Goal: Task Accomplishment & Management: Use online tool/utility

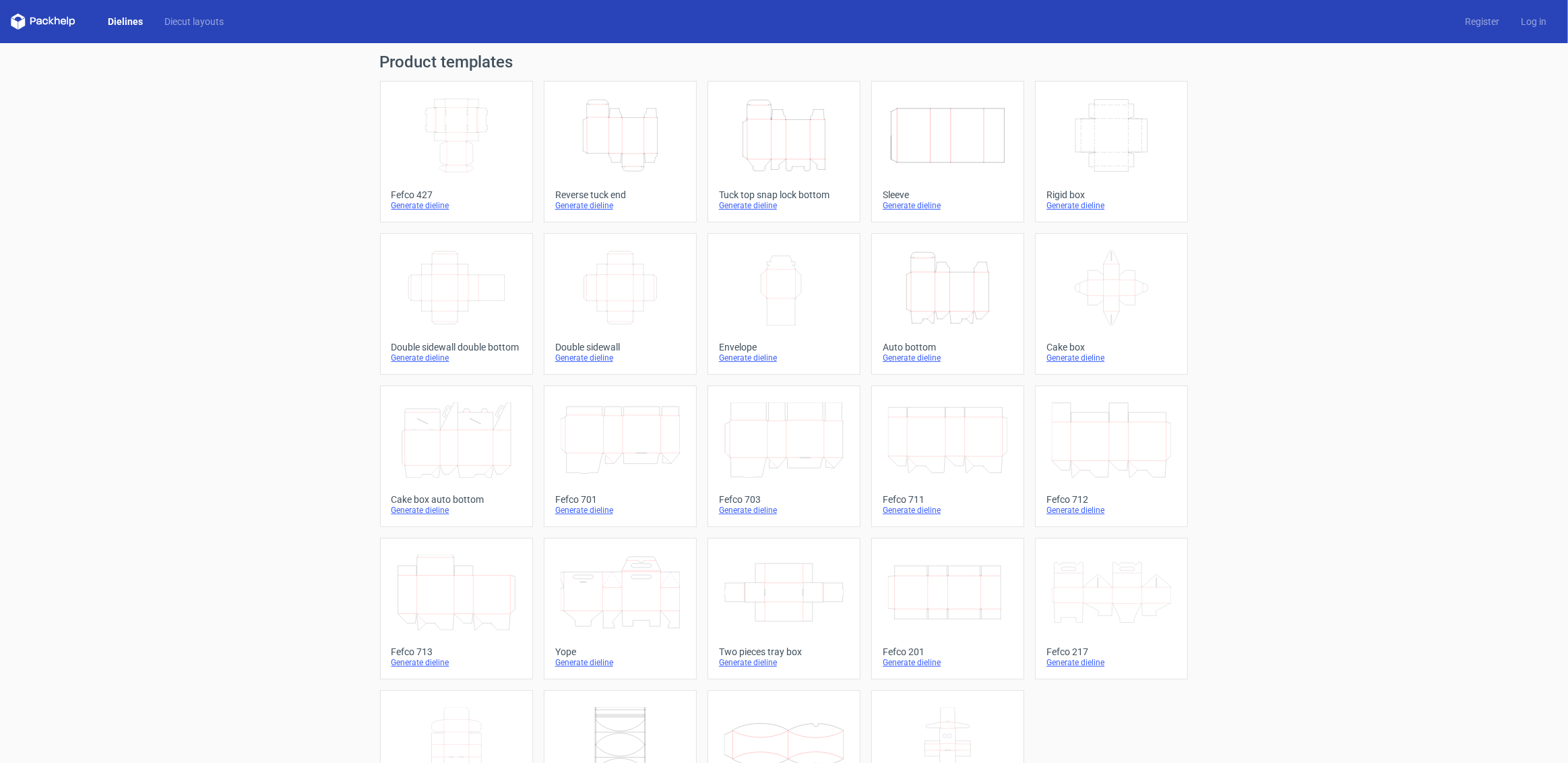
click at [933, 302] on icon "Height Depth Width" at bounding box center [947, 288] width 119 height 75
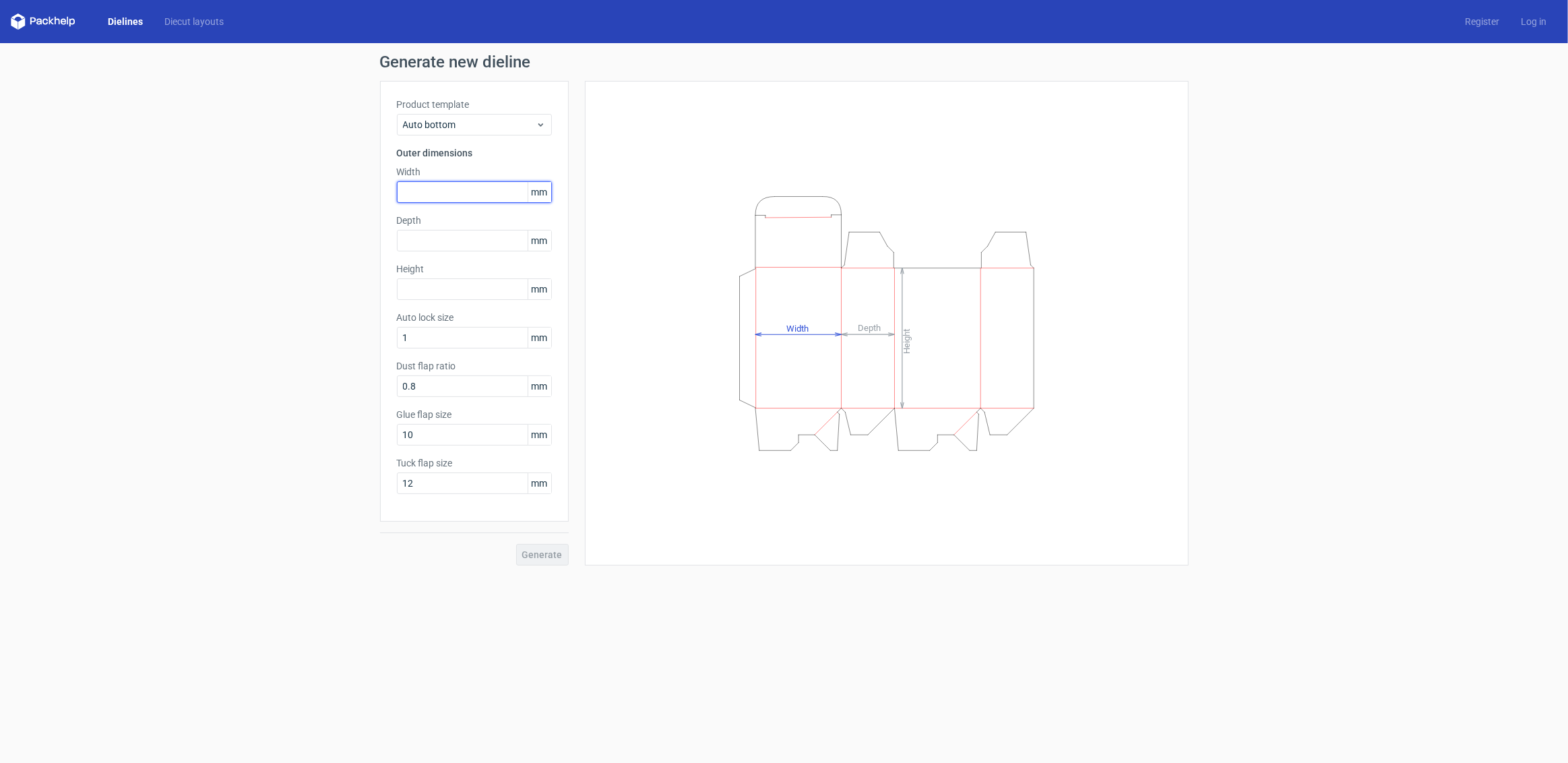
click at [451, 195] on input "text" at bounding box center [474, 192] width 155 height 22
type input "212"
drag, startPoint x: 459, startPoint y: 249, endPoint x: 201, endPoint y: 215, distance: 260.2
click at [201, 215] on div "Generate new dieline Product template Auto bottom Outer dimensions Width 212 mm…" at bounding box center [784, 310] width 1568 height 533
drag, startPoint x: 432, startPoint y: 246, endPoint x: 209, endPoint y: 235, distance: 223.3
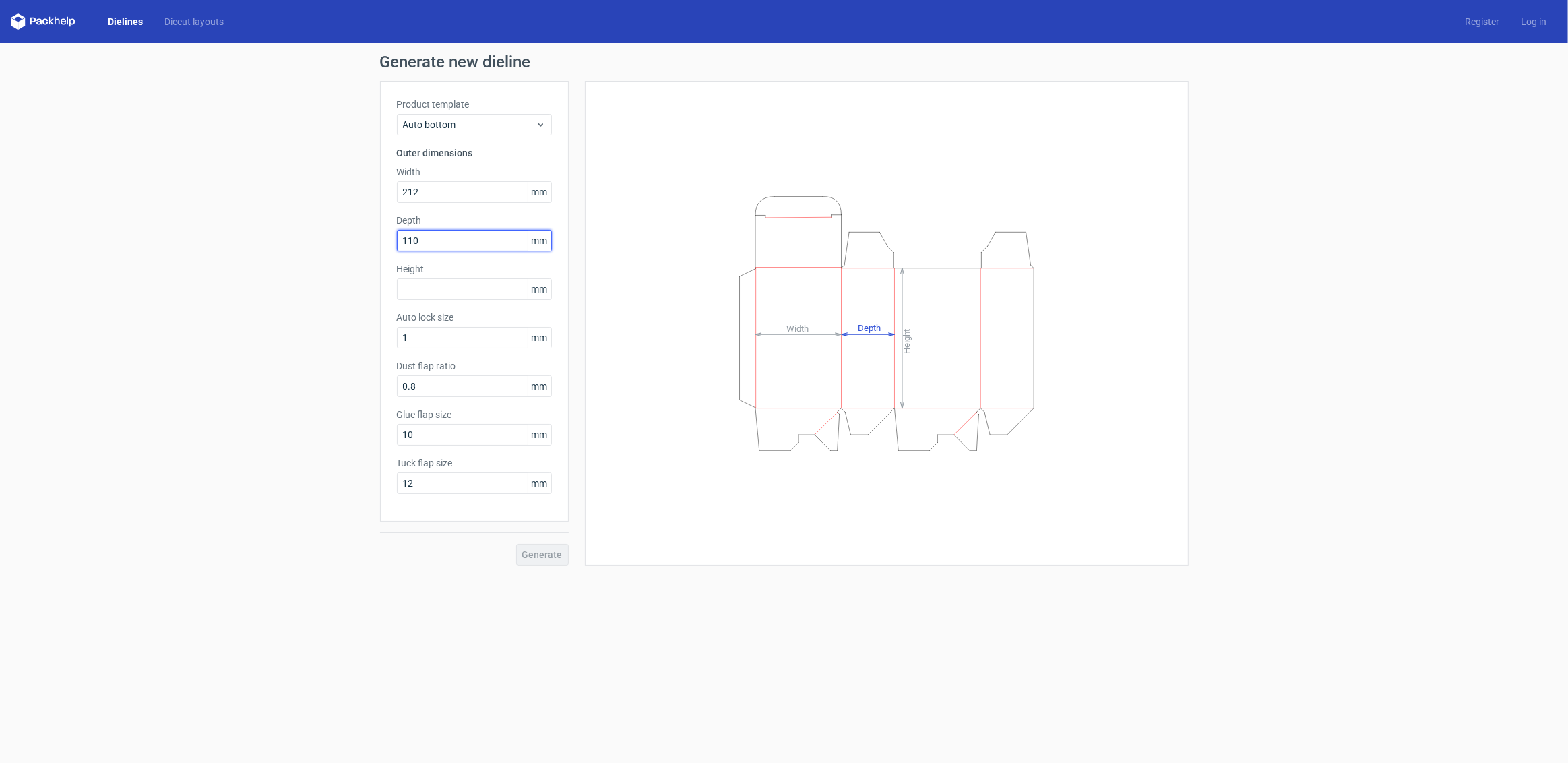
click at [209, 235] on div "Generate new dieline Product template Auto bottom Outer dimensions Width 212 mm…" at bounding box center [784, 310] width 1568 height 533
type input "75"
type input "110"
click at [551, 554] on span "Generate" at bounding box center [542, 554] width 41 height 10
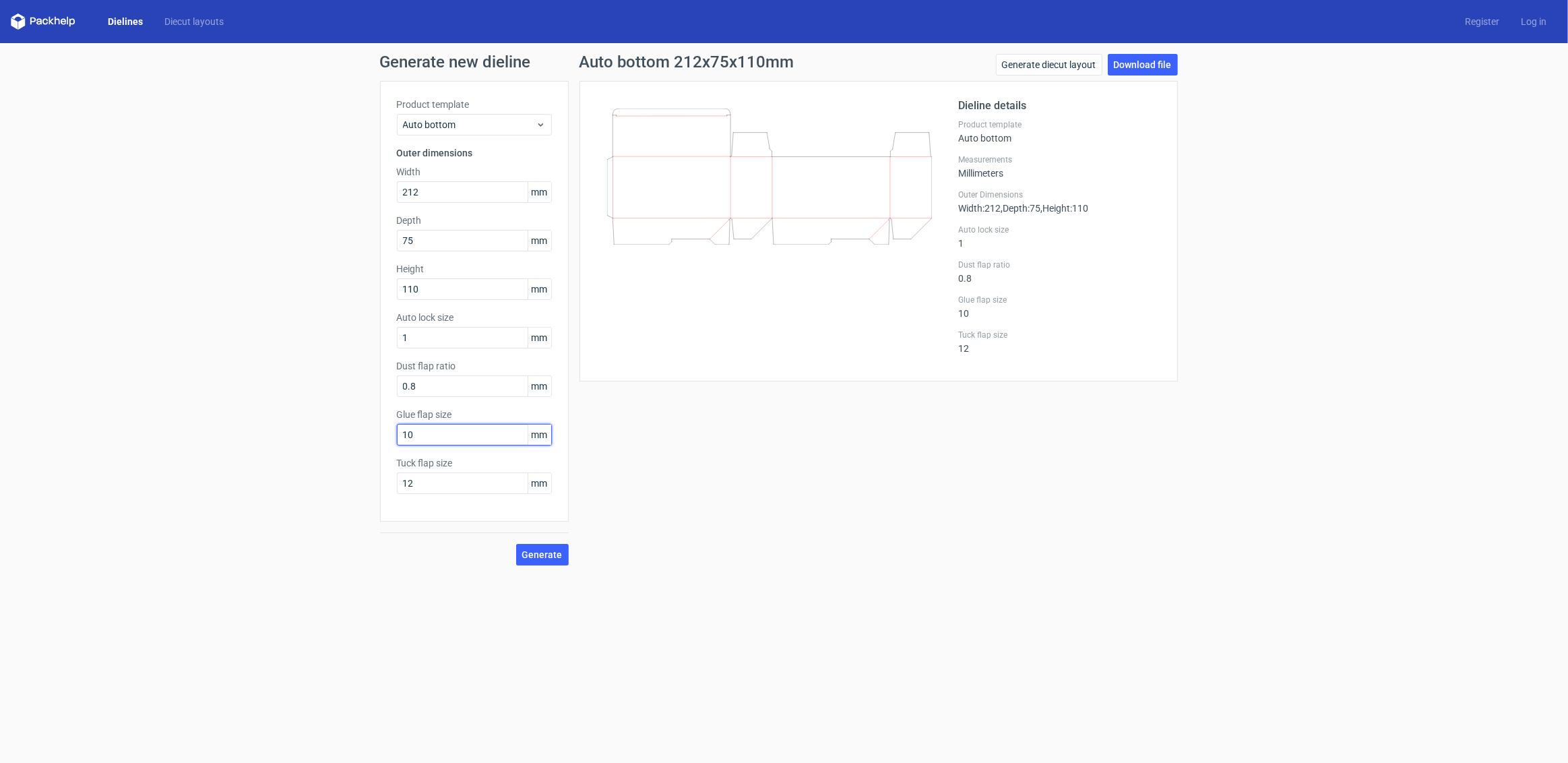
drag, startPoint x: 438, startPoint y: 435, endPoint x: 334, endPoint y: 420, distance: 105.1
click at [334, 420] on div "Generate new dieline Product template Auto bottom Outer dimensions Width 212 mm…" at bounding box center [784, 310] width 1568 height 533
type input "12"
drag, startPoint x: 331, startPoint y: 491, endPoint x: 278, endPoint y: 493, distance: 53.0
click at [278, 493] on div "Generate new dieline Product template Auto bottom Outer dimensions Width 212 mm…" at bounding box center [784, 310] width 1568 height 533
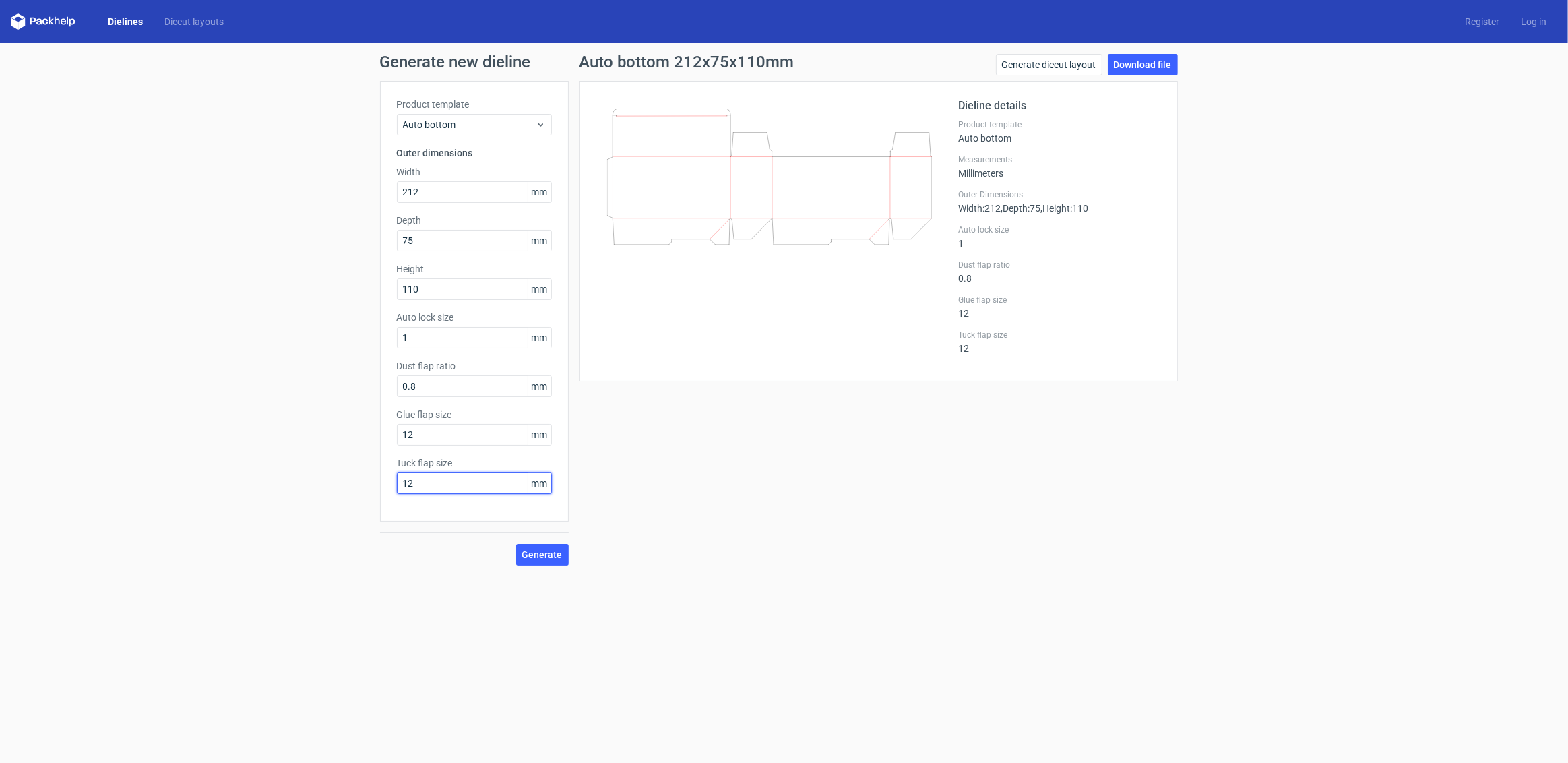
drag, startPoint x: 468, startPoint y: 483, endPoint x: 280, endPoint y: 476, distance: 188.1
click at [280, 476] on div "Generate new dieline Product template Auto bottom Outer dimensions Width 212 mm…" at bounding box center [784, 310] width 1568 height 533
click at [523, 560] on button "Generate" at bounding box center [542, 554] width 53 height 22
drag, startPoint x: 448, startPoint y: 474, endPoint x: 306, endPoint y: 473, distance: 142.0
click at [306, 473] on div "Generate new dieline Product template Auto bottom Outer dimensions Width 212 mm…" at bounding box center [784, 310] width 1568 height 533
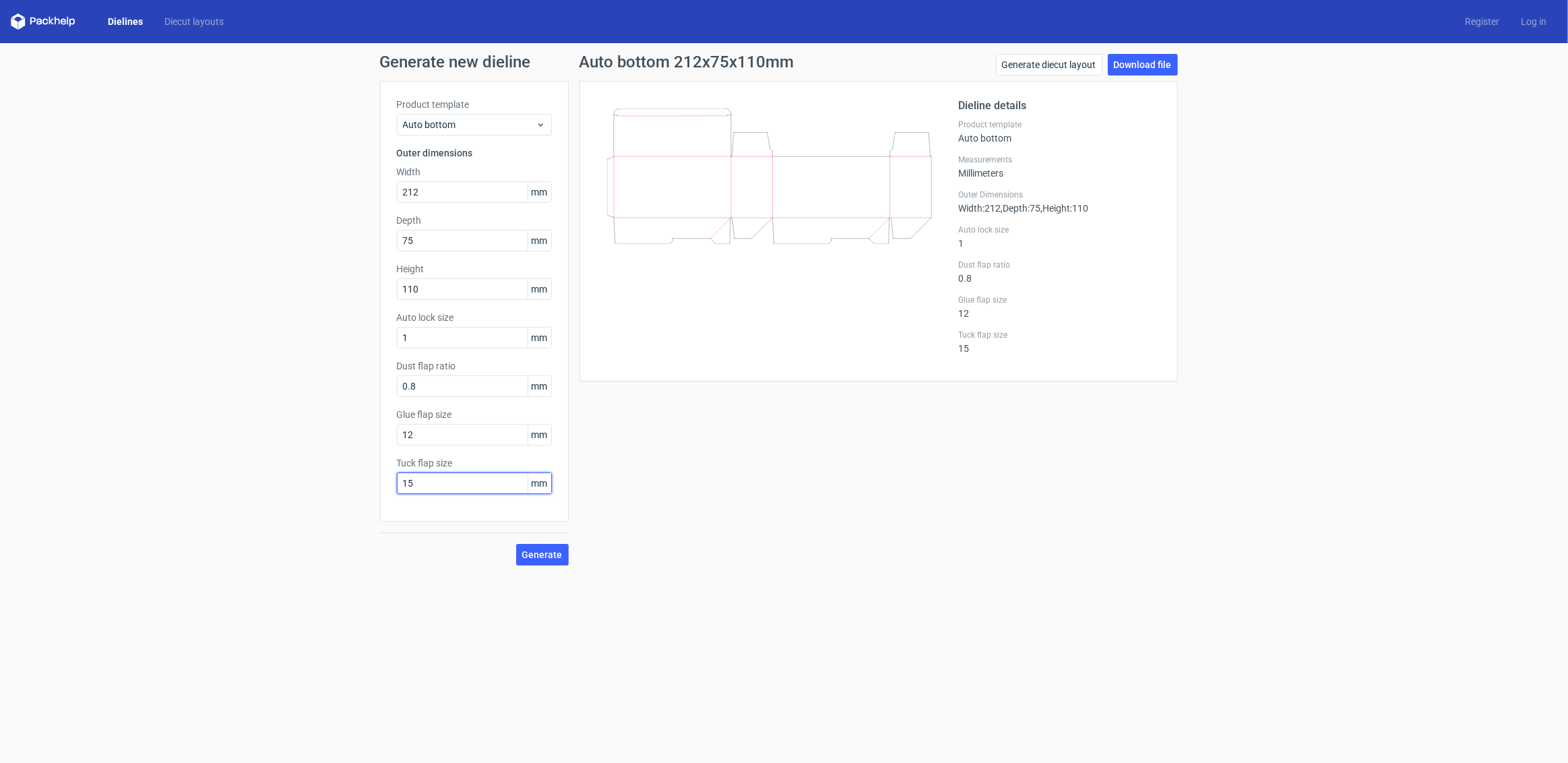
drag, startPoint x: 431, startPoint y: 487, endPoint x: 340, endPoint y: 468, distance: 93.0
click at [340, 468] on div "Generate new dieline Product template Auto bottom Outer dimensions Width 212 mm…" at bounding box center [784, 310] width 1568 height 533
type input "25"
click at [541, 551] on span "Generate" at bounding box center [542, 554] width 41 height 10
drag, startPoint x: 437, startPoint y: 438, endPoint x: 277, endPoint y: 392, distance: 166.5
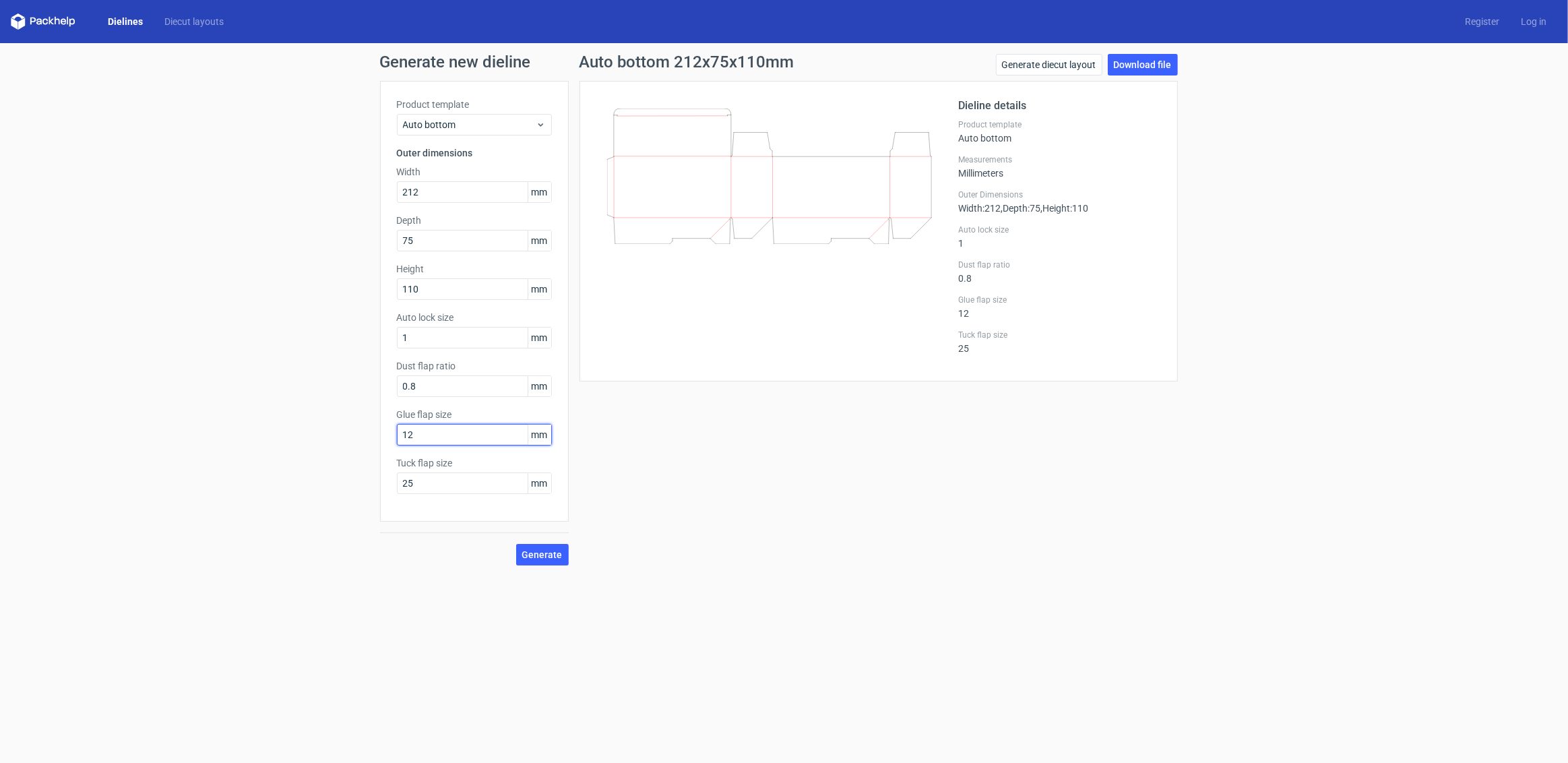
click at [277, 392] on div "Generate new dieline Product template Auto bottom Outer dimensions Width 212 mm…" at bounding box center [784, 310] width 1568 height 533
type input "18"
click at [557, 554] on span "Generate" at bounding box center [542, 554] width 41 height 10
drag, startPoint x: 447, startPoint y: 485, endPoint x: 281, endPoint y: 464, distance: 167.3
click at [281, 464] on div "Generate new dieline Product template Auto bottom Outer dimensions Width 212 mm…" at bounding box center [784, 310] width 1568 height 533
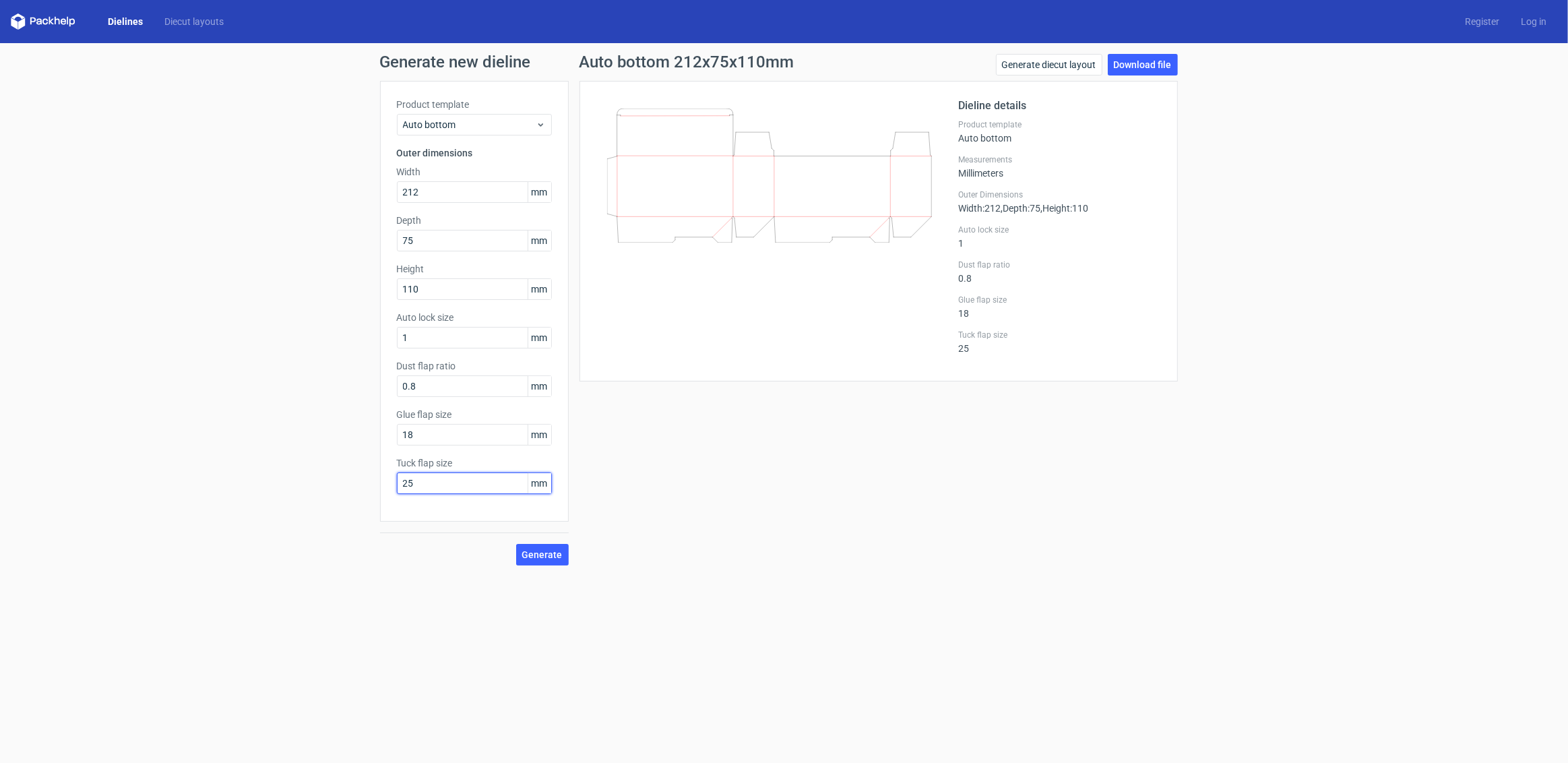
click at [443, 486] on input "25" at bounding box center [474, 483] width 155 height 22
drag, startPoint x: 512, startPoint y: 483, endPoint x: 294, endPoint y: 477, distance: 218.1
click at [294, 477] on div "Generate new dieline Product template Auto bottom Outer dimensions Width 212 mm…" at bounding box center [784, 310] width 1568 height 533
click at [529, 551] on span "Generate" at bounding box center [542, 554] width 41 height 10
drag, startPoint x: 445, startPoint y: 484, endPoint x: 227, endPoint y: 472, distance: 218.3
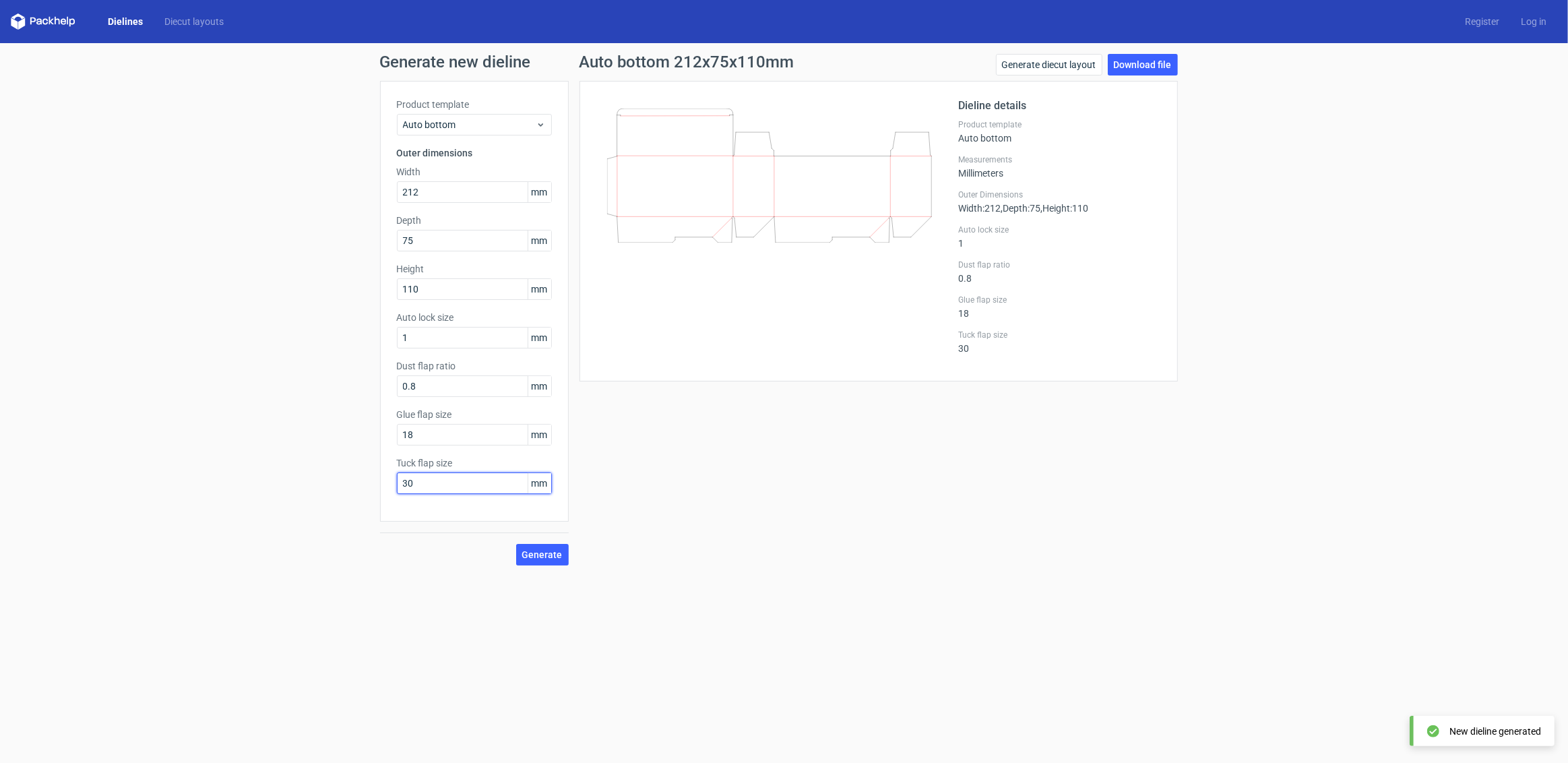
click at [227, 472] on div "Generate new dieline Product template Auto bottom Outer dimensions Width 212 mm…" at bounding box center [784, 310] width 1568 height 533
type input "25"
click at [516, 544] on button "Generate" at bounding box center [542, 554] width 53 height 22
click at [438, 388] on input "0.8" at bounding box center [474, 386] width 155 height 22
click at [553, 553] on span "Generate" at bounding box center [542, 554] width 41 height 10
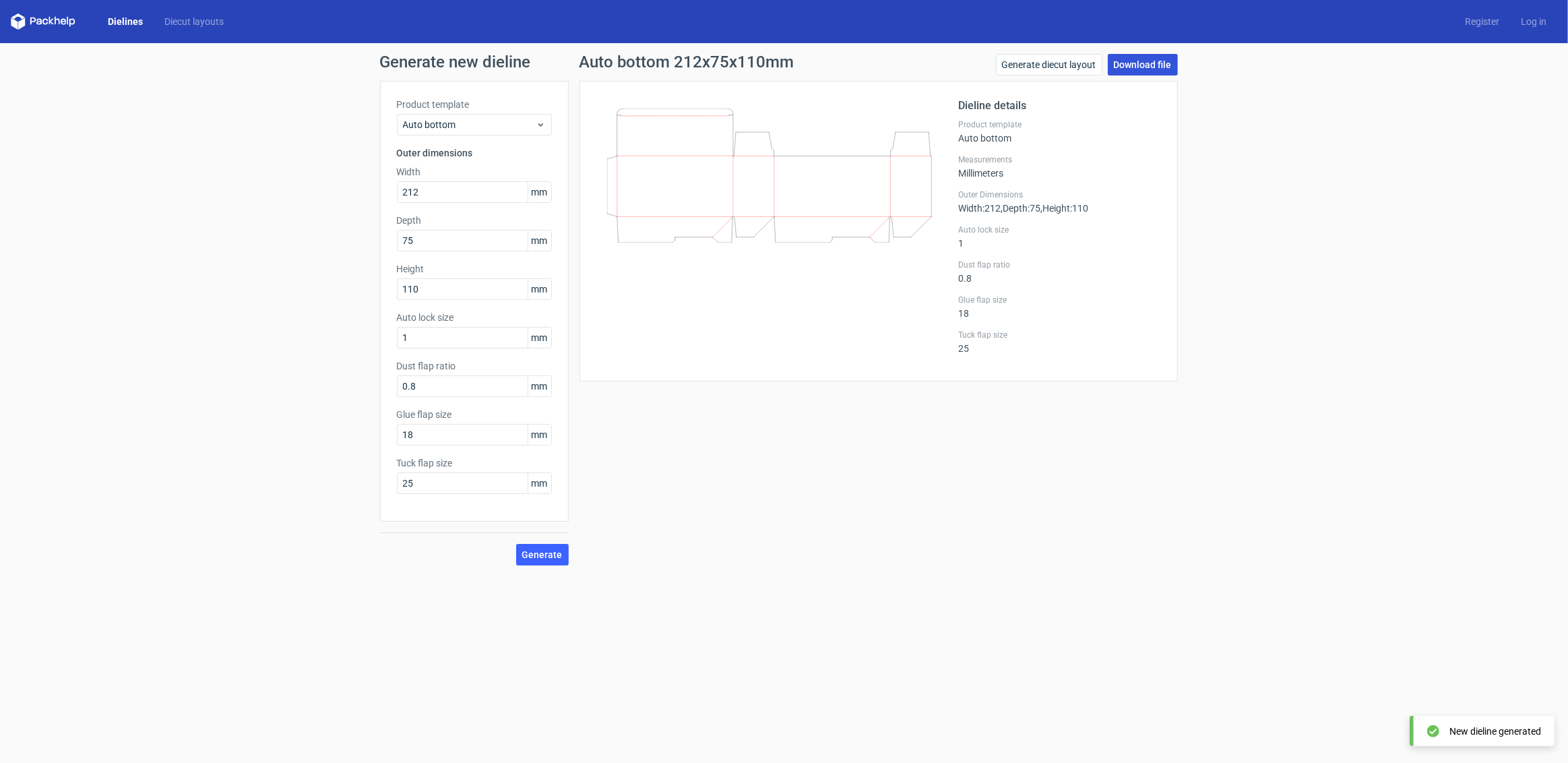
click at [1150, 71] on link "Download file" at bounding box center [1142, 65] width 70 height 22
